Goal: Check status: Check status

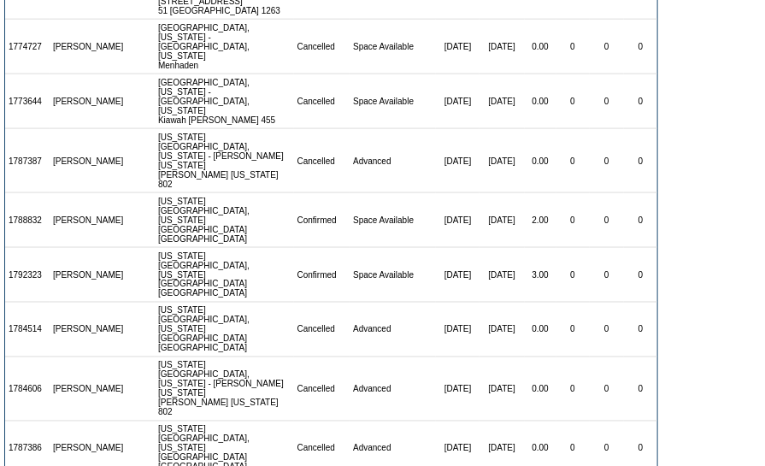
scroll to position [479, 0]
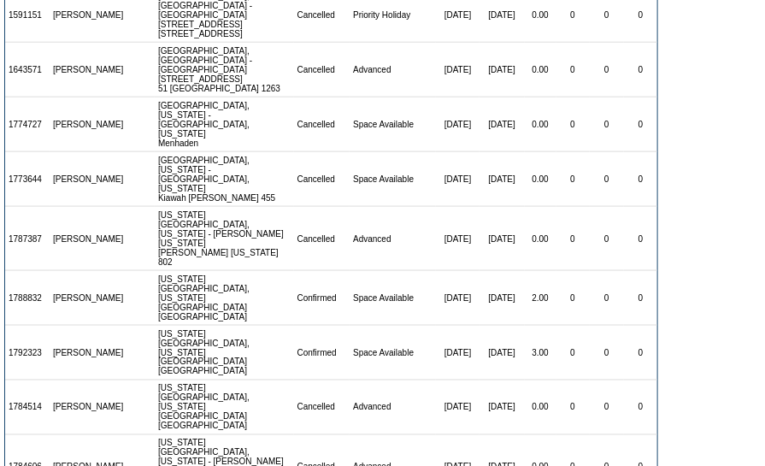
click at [32, 271] on td "1788832" at bounding box center [27, 298] width 44 height 55
copy td "1788832"
click at [234, 435] on td "[US_STATE][GEOGRAPHIC_DATA], [US_STATE] - [PERSON_NAME] [US_STATE] [PERSON_NAME…" at bounding box center [224, 467] width 139 height 64
click at [28, 326] on td "1792323" at bounding box center [27, 353] width 44 height 55
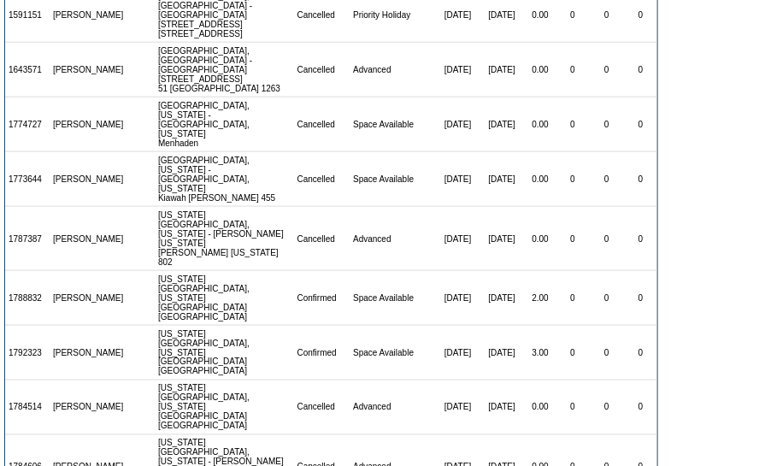
click at [28, 326] on td "1792323" at bounding box center [27, 353] width 44 height 55
copy td "1792323"
click at [349, 380] on td "Advanced" at bounding box center [392, 407] width 86 height 55
click at [29, 271] on td "1788832" at bounding box center [27, 298] width 44 height 55
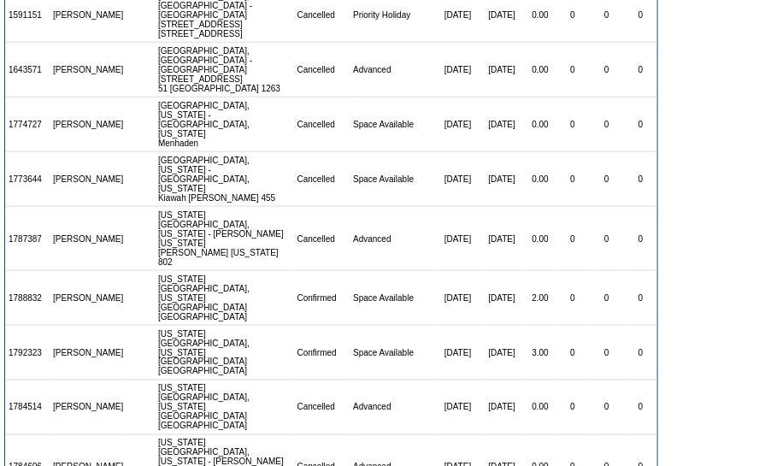
click at [29, 271] on td "1788832" at bounding box center [27, 298] width 44 height 55
copy tr "1788832"
click at [455, 435] on td "[DATE]" at bounding box center [457, 467] width 43 height 64
